Goal: Task Accomplishment & Management: Use online tool/utility

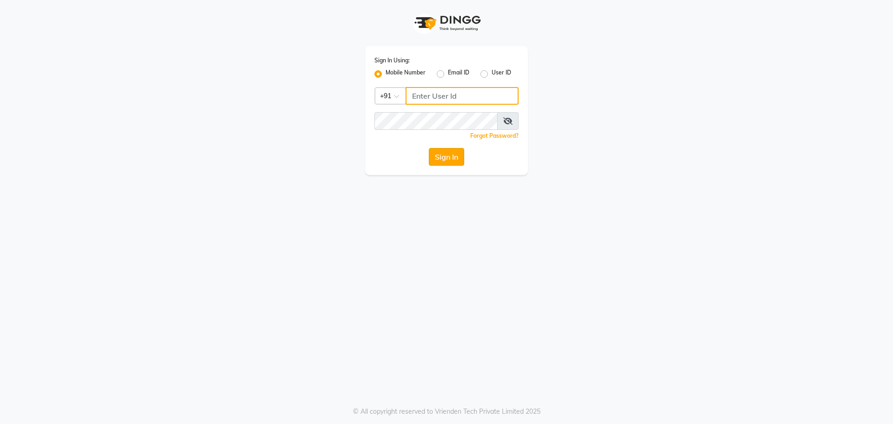
type input "9032269222"
click at [439, 161] on button "Sign In" at bounding box center [446, 157] width 35 height 18
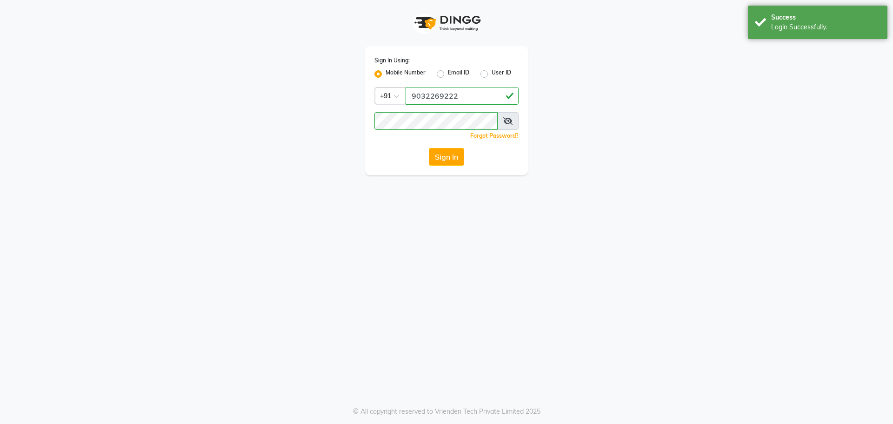
select select "7287"
select select "service"
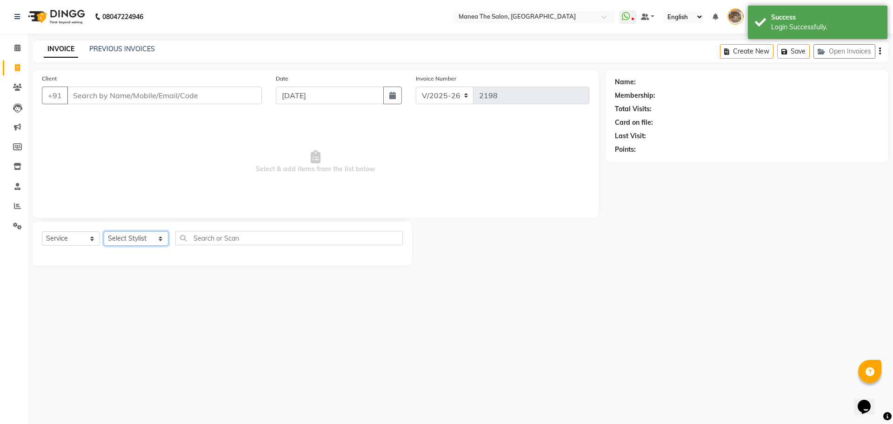
click at [131, 235] on select "Select Stylist [PERSON_NAME] Front Office Kaif [PERSON_NAME] [PERSON_NAME] Pelu…" at bounding box center [136, 238] width 65 height 14
select select "63346"
click at [104, 231] on select "Select Stylist [PERSON_NAME] Front Office Kaif [PERSON_NAME] [PERSON_NAME] Pelu…" at bounding box center [136, 238] width 65 height 14
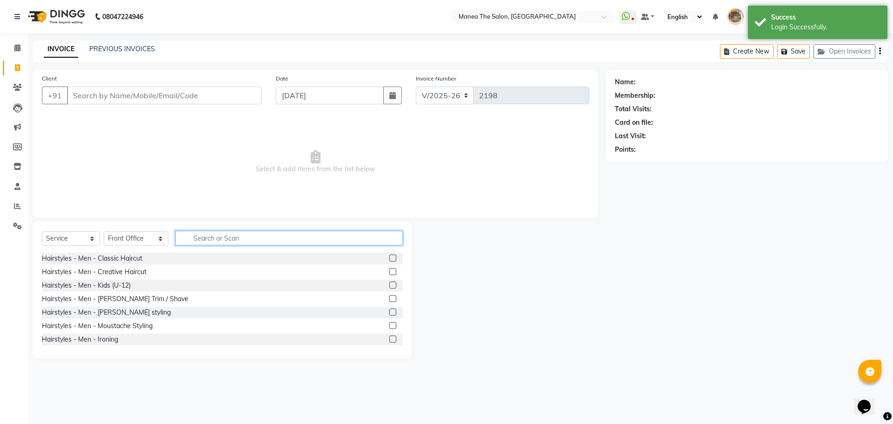
click at [299, 235] on input "text" at bounding box center [288, 238] width 227 height 14
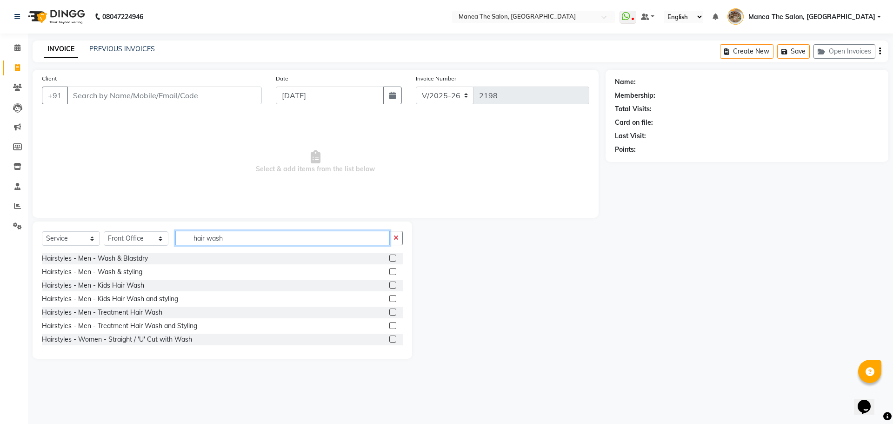
type input "hair wash"
click at [389, 255] on label at bounding box center [392, 257] width 7 height 7
click at [389, 255] on input "checkbox" at bounding box center [392, 258] width 6 height 6
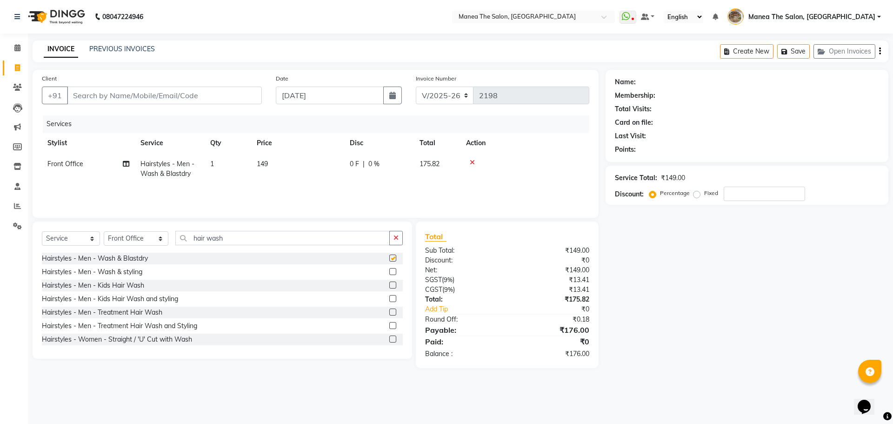
checkbox input "false"
click at [734, 197] on input "number" at bounding box center [764, 194] width 81 height 14
type input "5"
type input "45"
click at [140, 94] on input "Client" at bounding box center [164, 96] width 195 height 18
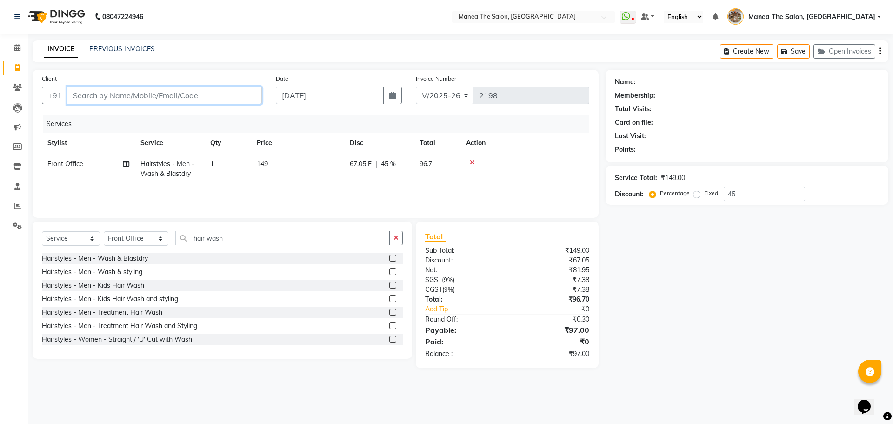
type input "9"
type input "0"
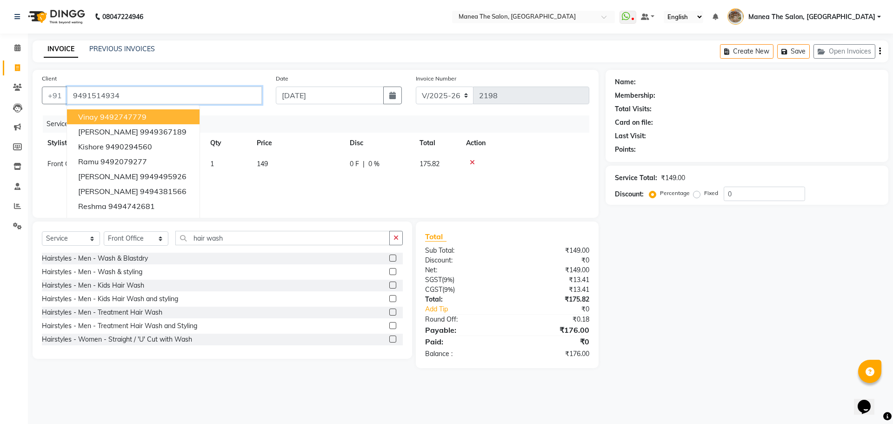
type input "9491514934"
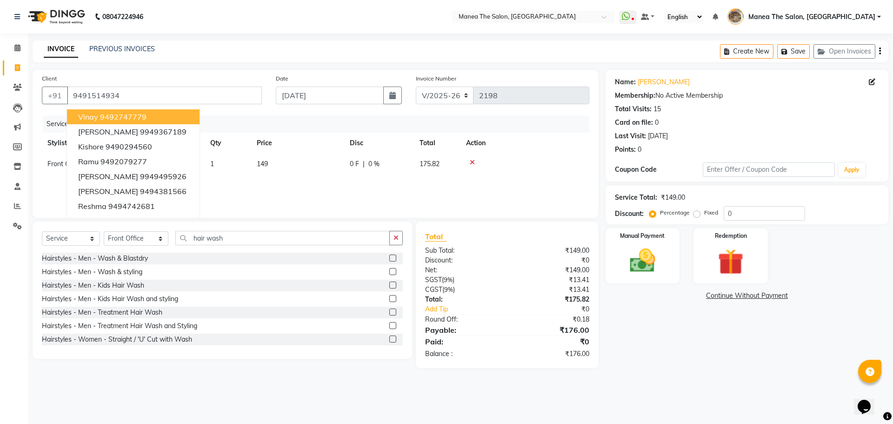
drag, startPoint x: 712, startPoint y: 365, endPoint x: 710, endPoint y: 361, distance: 5.0
click at [712, 365] on div "Name: [PERSON_NAME] Membership: No Active Membership Total Visits: 15 Card on f…" at bounding box center [751, 219] width 290 height 298
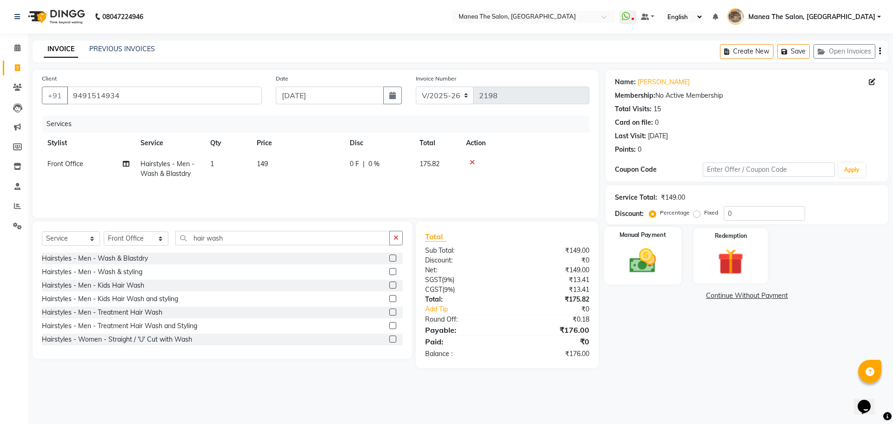
click at [642, 249] on img at bounding box center [642, 260] width 43 height 31
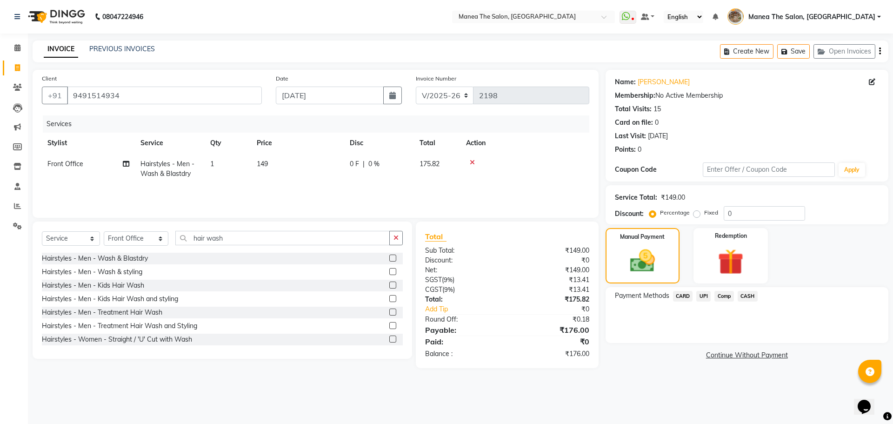
click at [704, 296] on span "UPI" at bounding box center [703, 296] width 14 height 11
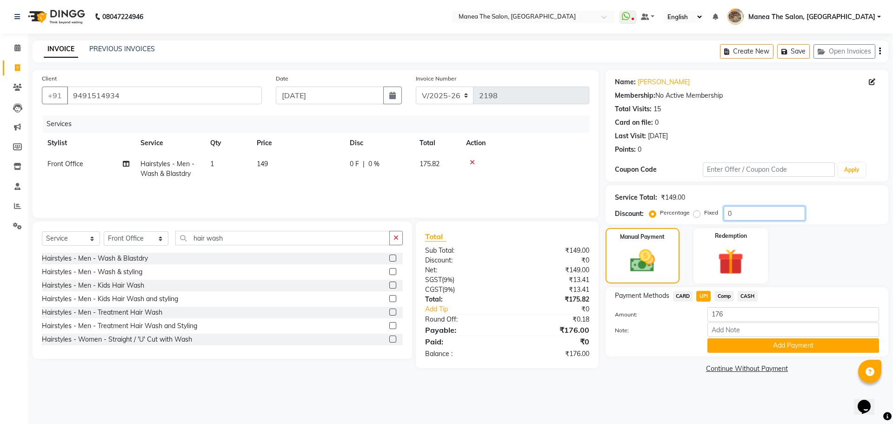
drag, startPoint x: 737, startPoint y: 211, endPoint x: 609, endPoint y: 214, distance: 128.4
click at [607, 216] on div "Service Total: ₹149.00 Discount: Percentage Fixed 0" at bounding box center [747, 204] width 283 height 39
type input "1"
type input "45"
click at [638, 382] on main "INVOICE PREVIOUS INVOICES Create New Save Open Invoices Client [PHONE_NUMBER] D…" at bounding box center [460, 214] width 865 height 349
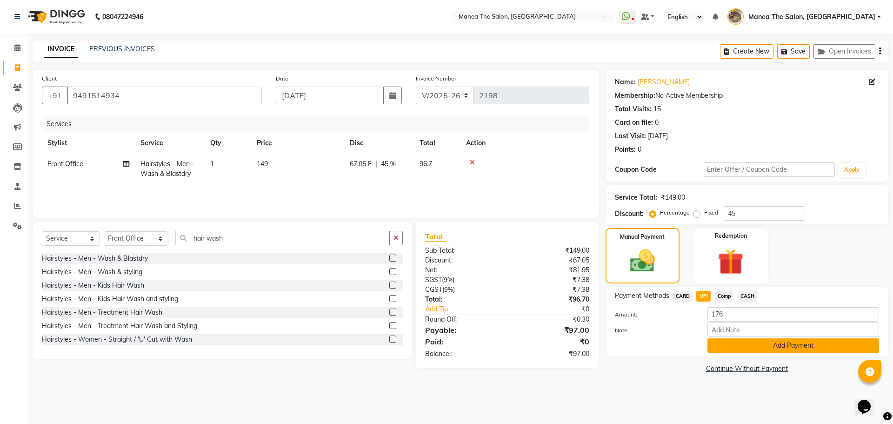
click at [749, 345] on button "Add Payment" at bounding box center [794, 345] width 172 height 14
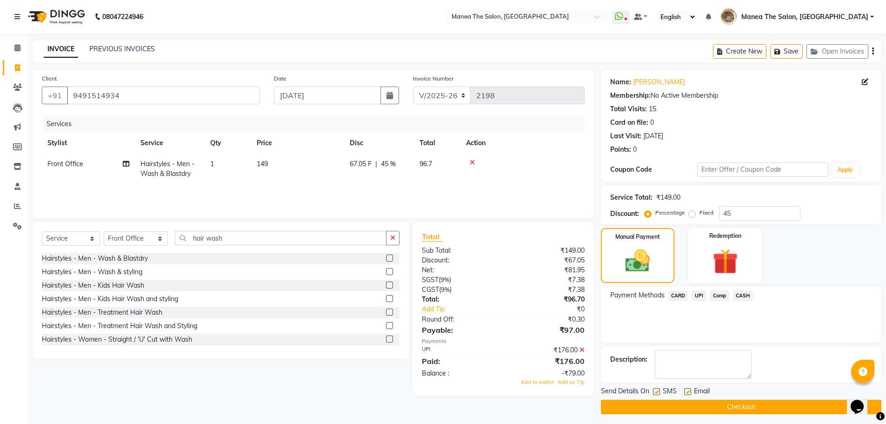
click at [581, 349] on icon at bounding box center [582, 350] width 5 height 7
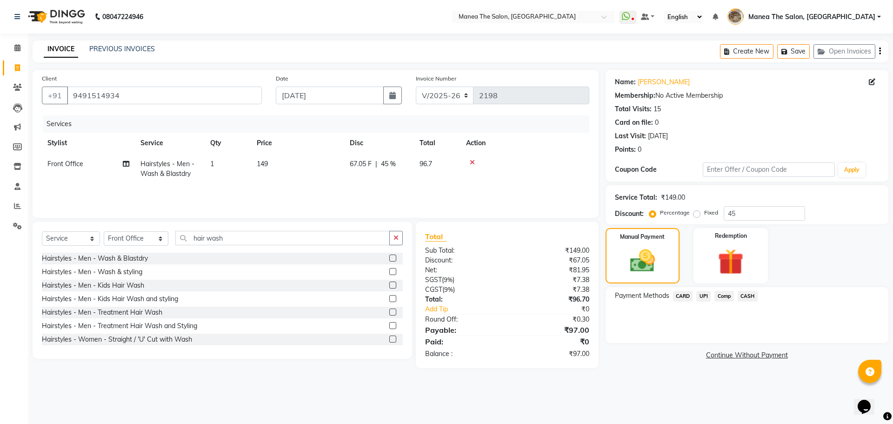
click at [707, 295] on span "UPI" at bounding box center [703, 296] width 14 height 11
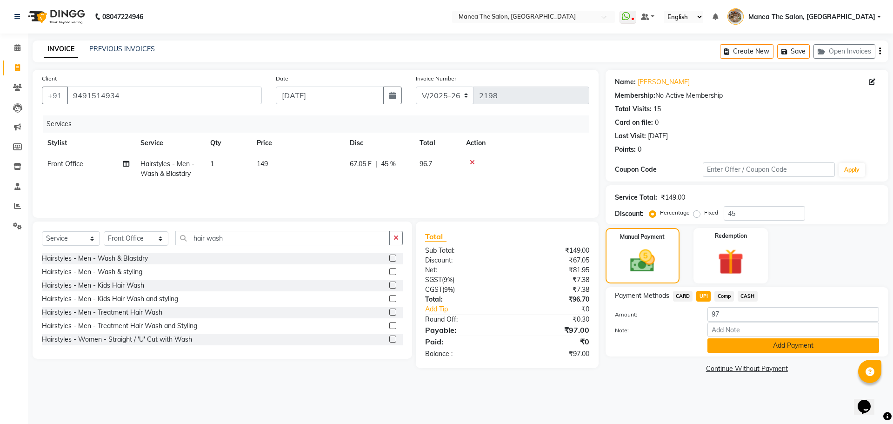
click at [781, 349] on button "Add Payment" at bounding box center [794, 345] width 172 height 14
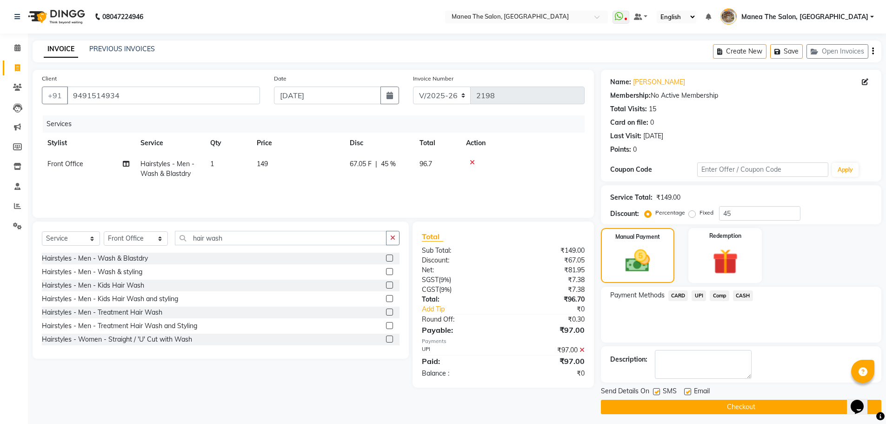
click at [759, 412] on button "Checkout" at bounding box center [741, 407] width 281 height 14
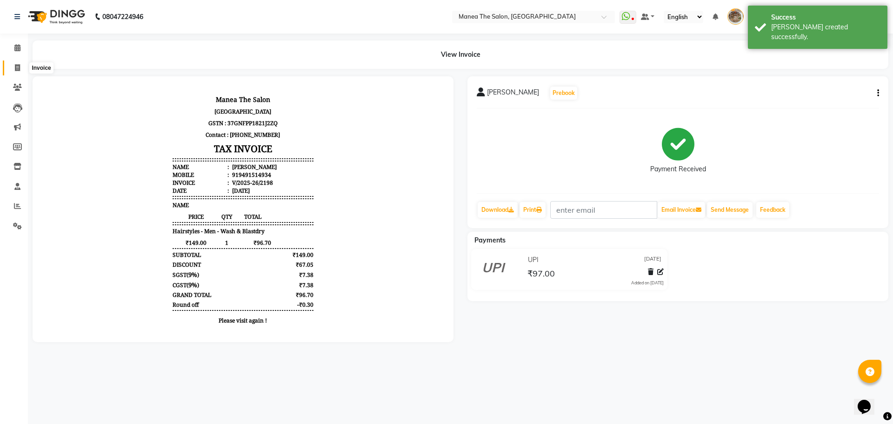
click at [13, 69] on span at bounding box center [17, 68] width 16 height 11
select select "service"
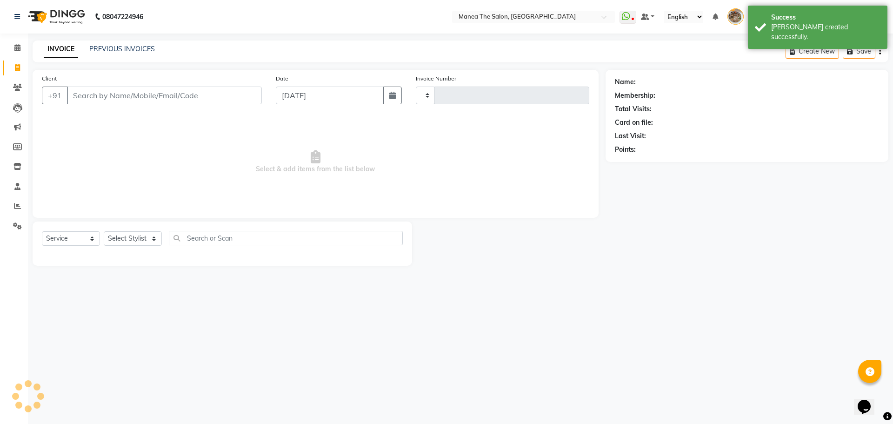
type input "2199"
select select "7287"
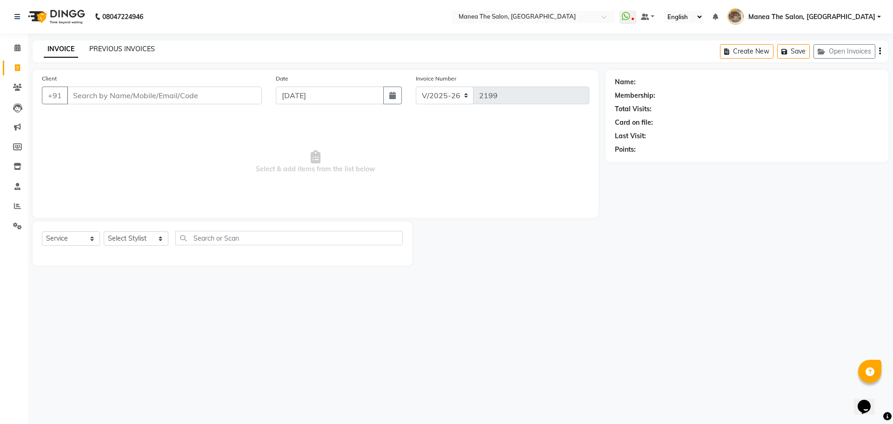
click at [115, 51] on link "PREVIOUS INVOICES" at bounding box center [122, 49] width 66 height 8
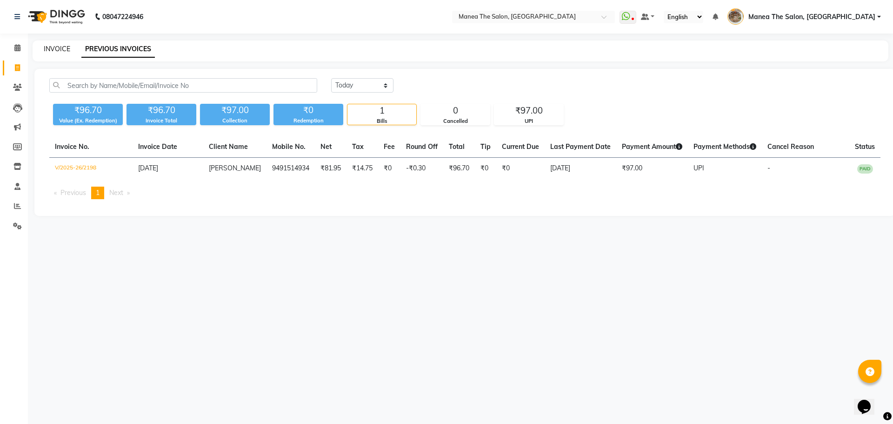
click at [55, 45] on link "INVOICE" at bounding box center [57, 49] width 27 height 8
select select "service"
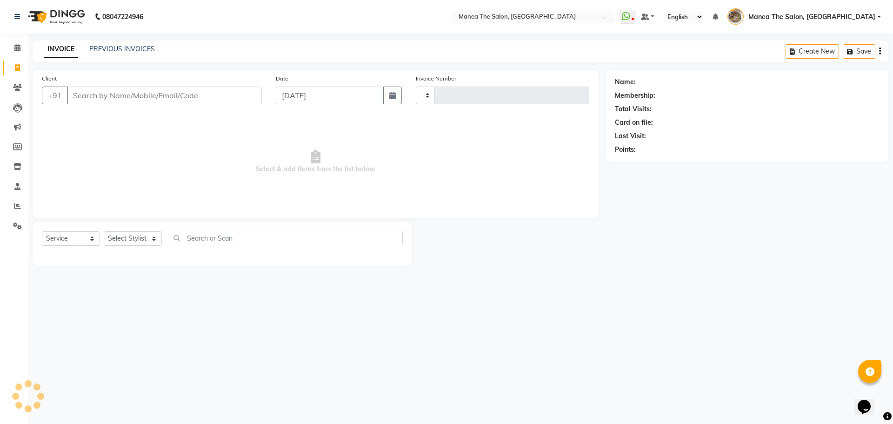
type input "2199"
select select "7287"
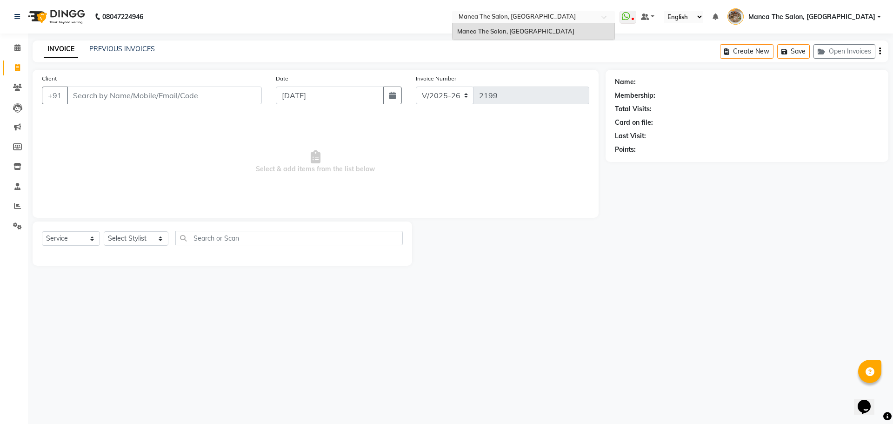
click at [613, 18] on span at bounding box center [608, 19] width 12 height 9
click at [471, 7] on nav "08047224946 Select Location × Manea [GEOGRAPHIC_DATA], [GEOGRAPHIC_DATA] WhatsA…" at bounding box center [446, 16] width 893 height 33
